Goal: Task Accomplishment & Management: Use online tool/utility

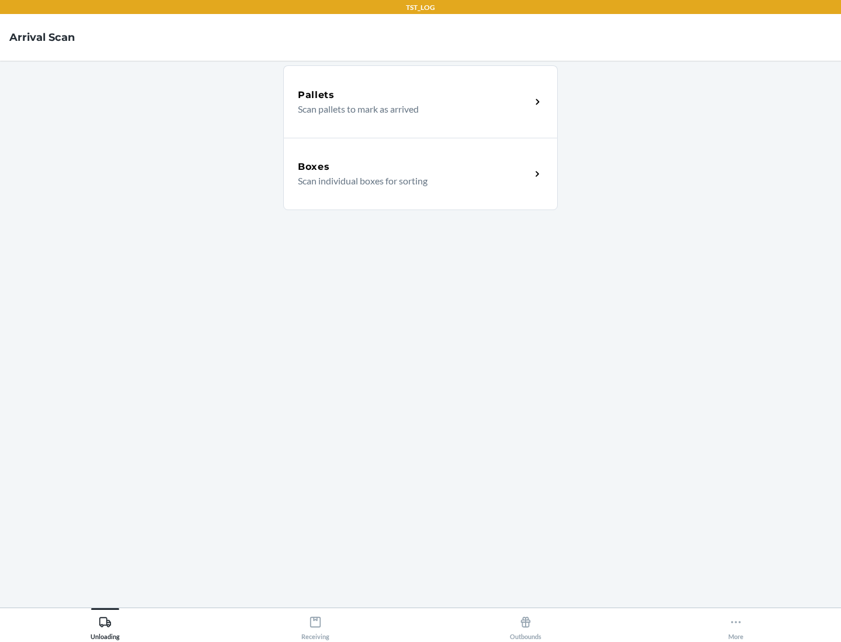
click at [414, 167] on div "Boxes" at bounding box center [414, 167] width 233 height 14
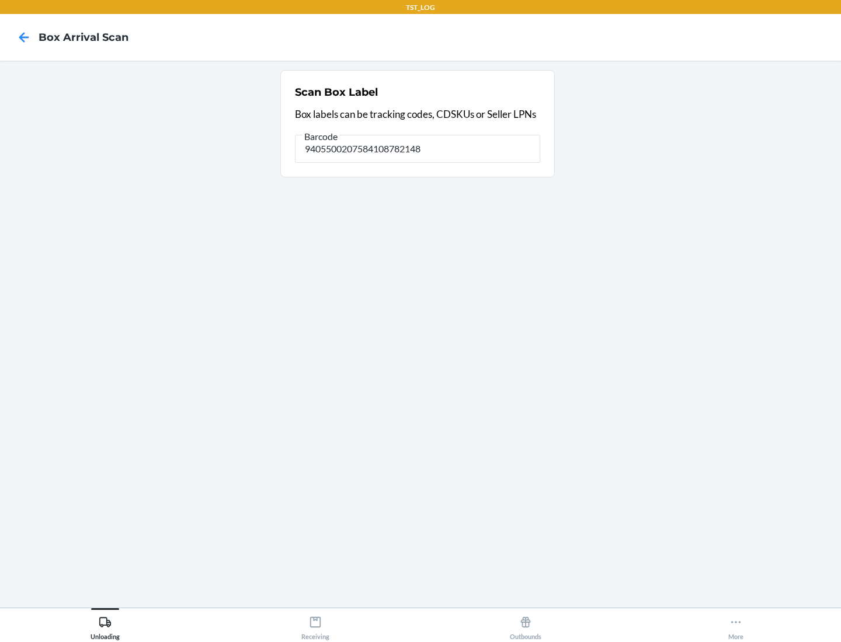
type input "9405500207584108782148"
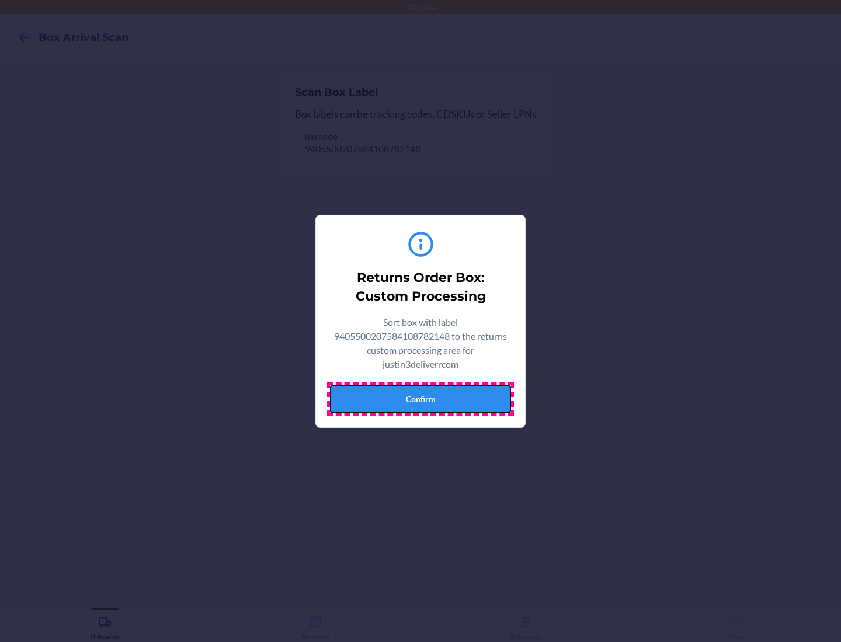
click at [420, 399] on button "Confirm" at bounding box center [420, 399] width 181 height 28
